Goal: Transaction & Acquisition: Purchase product/service

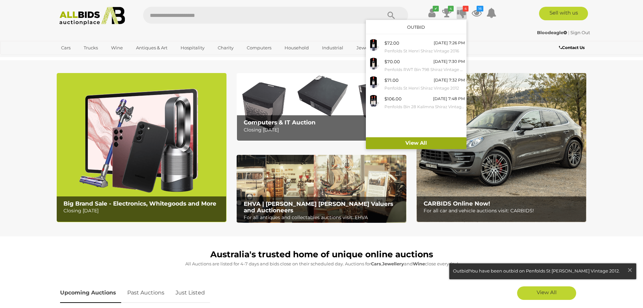
click at [412, 143] on link "View All" at bounding box center [416, 143] width 101 height 12
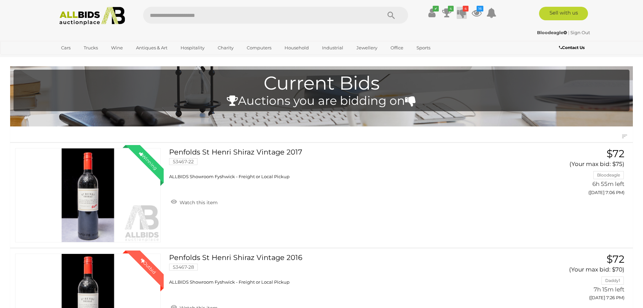
click at [457, 12] on icon at bounding box center [461, 13] width 9 height 12
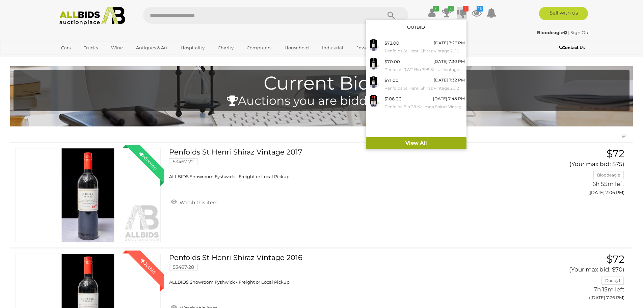
click at [418, 145] on link "View All" at bounding box center [416, 143] width 101 height 12
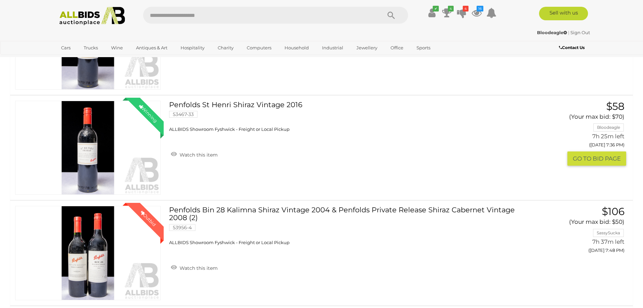
scroll to position [574, 0]
click at [177, 155] on link "Watch this item" at bounding box center [194, 154] width 50 height 10
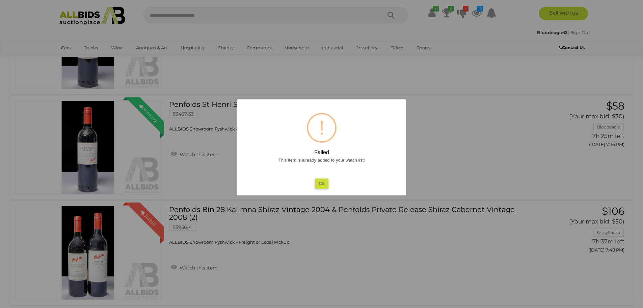
click at [323, 184] on button "Ok" at bounding box center [322, 183] width 14 height 10
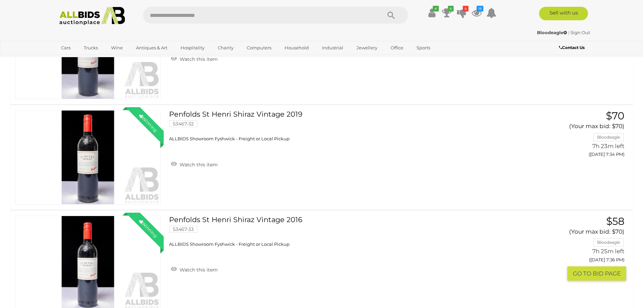
scroll to position [439, 0]
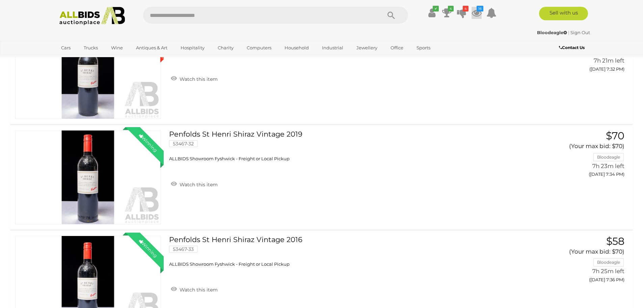
click at [480, 14] on icon at bounding box center [477, 13] width 10 height 12
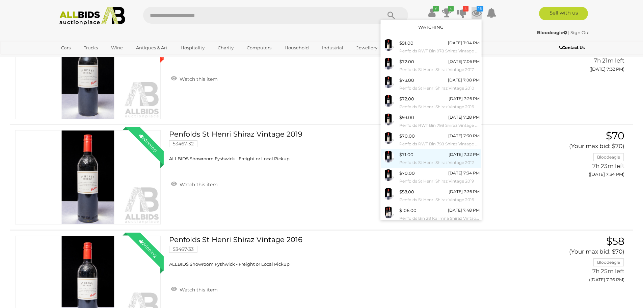
scroll to position [16, 0]
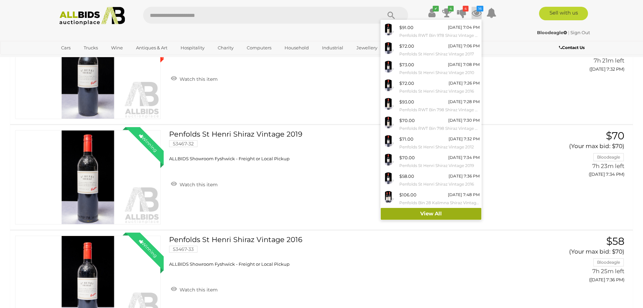
click at [427, 213] on link "View All" at bounding box center [431, 214] width 101 height 12
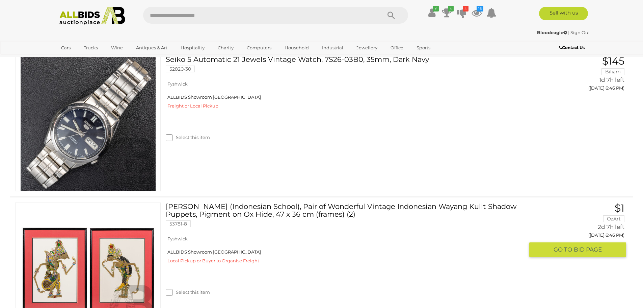
scroll to position [1756, 0]
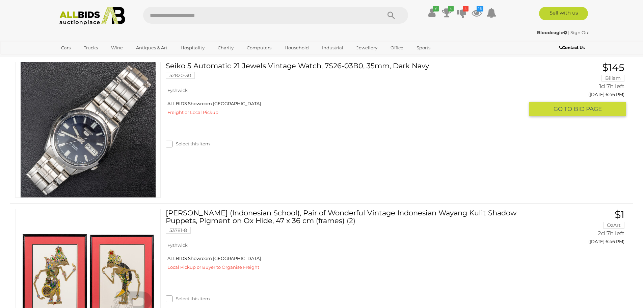
click at [84, 135] on img at bounding box center [88, 129] width 135 height 135
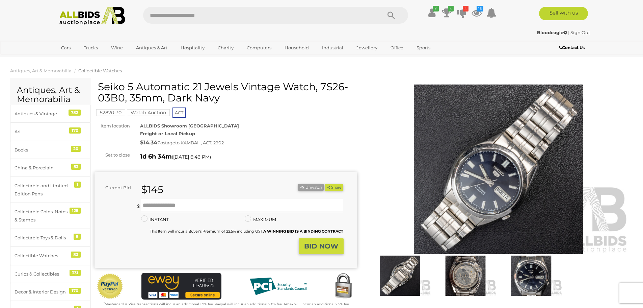
click at [491, 185] on img at bounding box center [498, 168] width 263 height 169
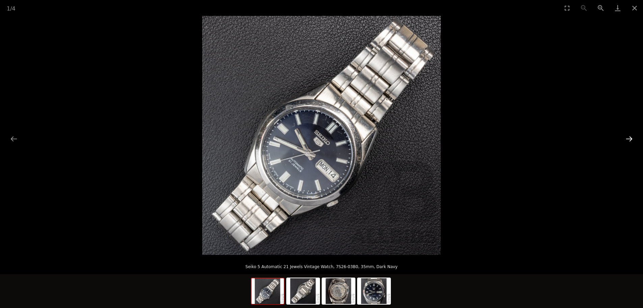
click at [631, 139] on button "Next slide" at bounding box center [630, 138] width 14 height 13
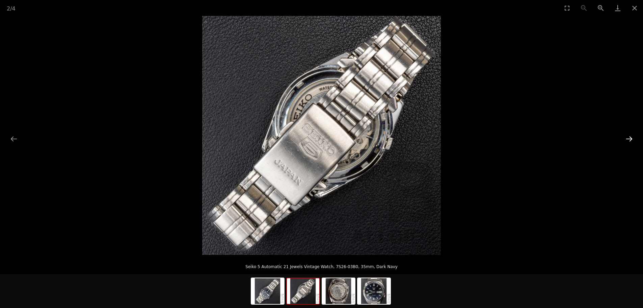
click at [631, 139] on button "Next slide" at bounding box center [630, 138] width 14 height 13
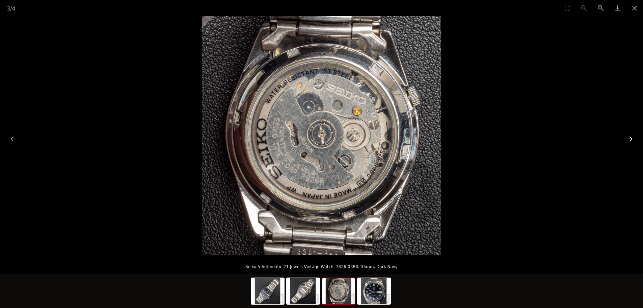
click at [631, 139] on button "Next slide" at bounding box center [630, 138] width 14 height 13
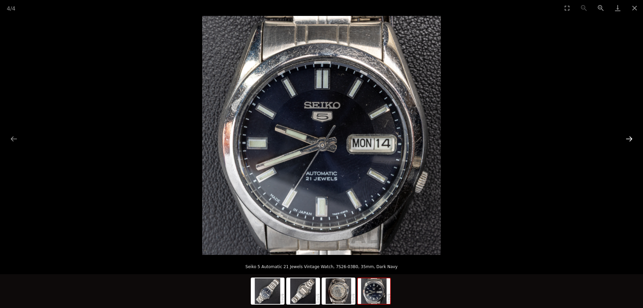
click at [631, 139] on button "Next slide" at bounding box center [630, 138] width 14 height 13
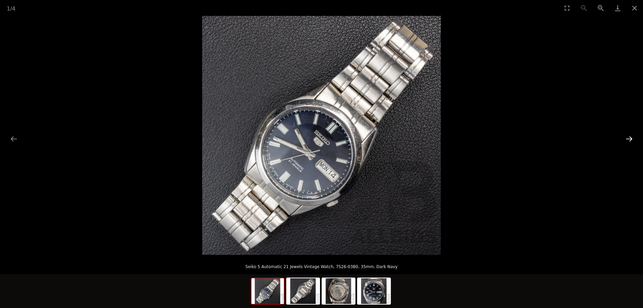
click at [631, 139] on button "Next slide" at bounding box center [630, 138] width 14 height 13
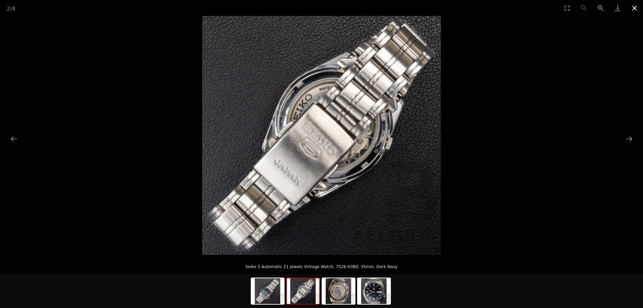
click at [632, 7] on button "Close gallery" at bounding box center [635, 8] width 17 height 16
